Goal: Find specific page/section: Find specific page/section

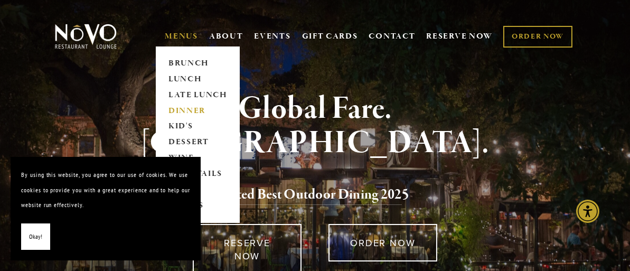
click at [173, 112] on link "DINNER" at bounding box center [198, 111] width 66 height 16
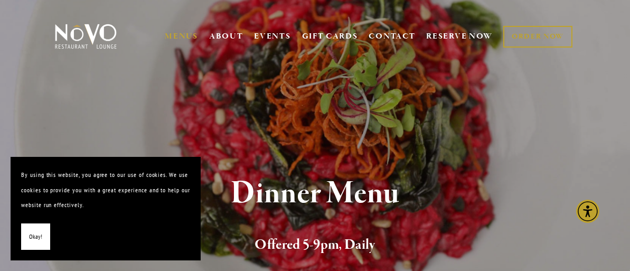
click at [36, 224] on button "Okay!" at bounding box center [35, 237] width 29 height 27
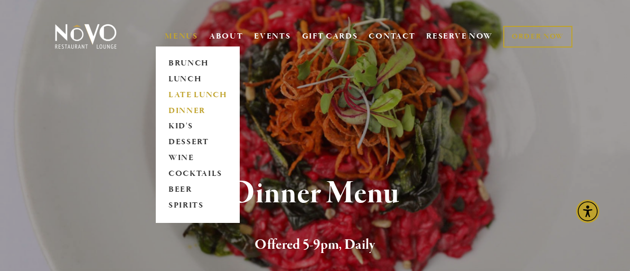
click at [183, 96] on link "LATE LUNCH" at bounding box center [198, 95] width 66 height 16
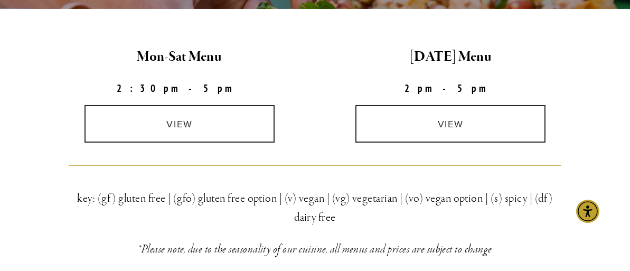
scroll to position [317, 0]
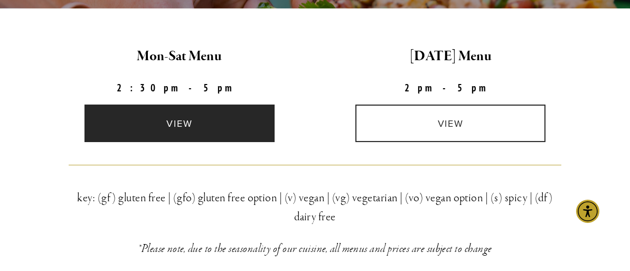
click at [158, 118] on link "view" at bounding box center [180, 124] width 190 height 38
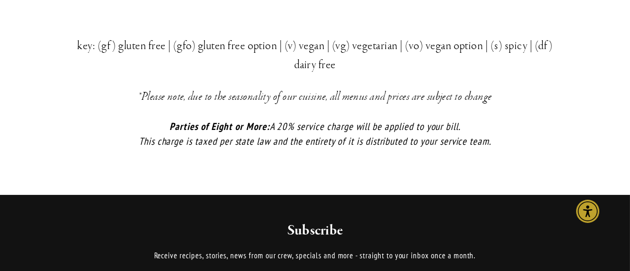
scroll to position [1902, 0]
